Goal: Obtain resource: Obtain resource

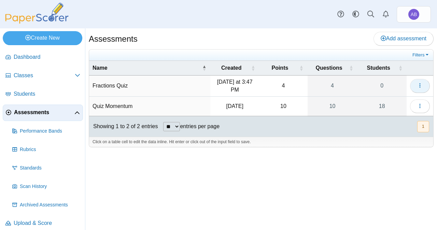
click at [426, 87] on button "button" at bounding box center [420, 86] width 20 height 14
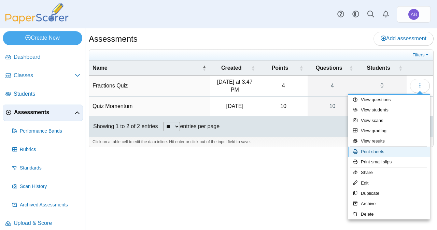
click at [377, 152] on link "Print sheets" at bounding box center [389, 151] width 82 height 10
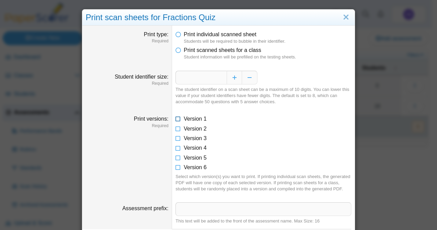
click at [177, 119] on icon at bounding box center [177, 117] width 5 height 5
click at [176, 129] on icon at bounding box center [177, 127] width 5 height 5
click at [175, 139] on icon at bounding box center [177, 136] width 5 height 5
click at [175, 130] on icon at bounding box center [177, 127] width 5 height 5
click at [175, 136] on icon at bounding box center [177, 136] width 5 height 5
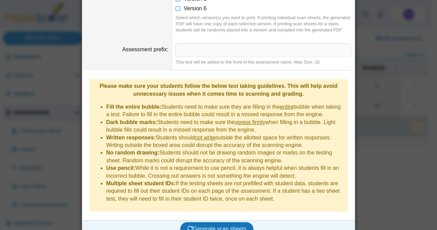
scroll to position [158, 0]
click at [207, 226] on span "Generate scan sheets" at bounding box center [216, 229] width 59 height 6
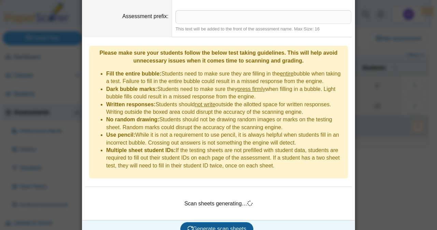
scroll to position [192, 0]
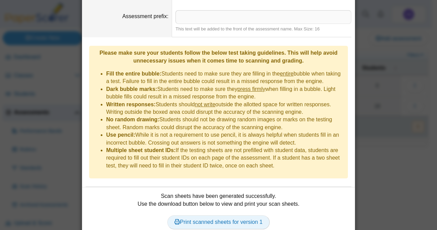
click at [210, 215] on link "Print scanned sheets for version 1" at bounding box center [218, 222] width 102 height 14
